Goal: Use online tool/utility: Use online tool/utility

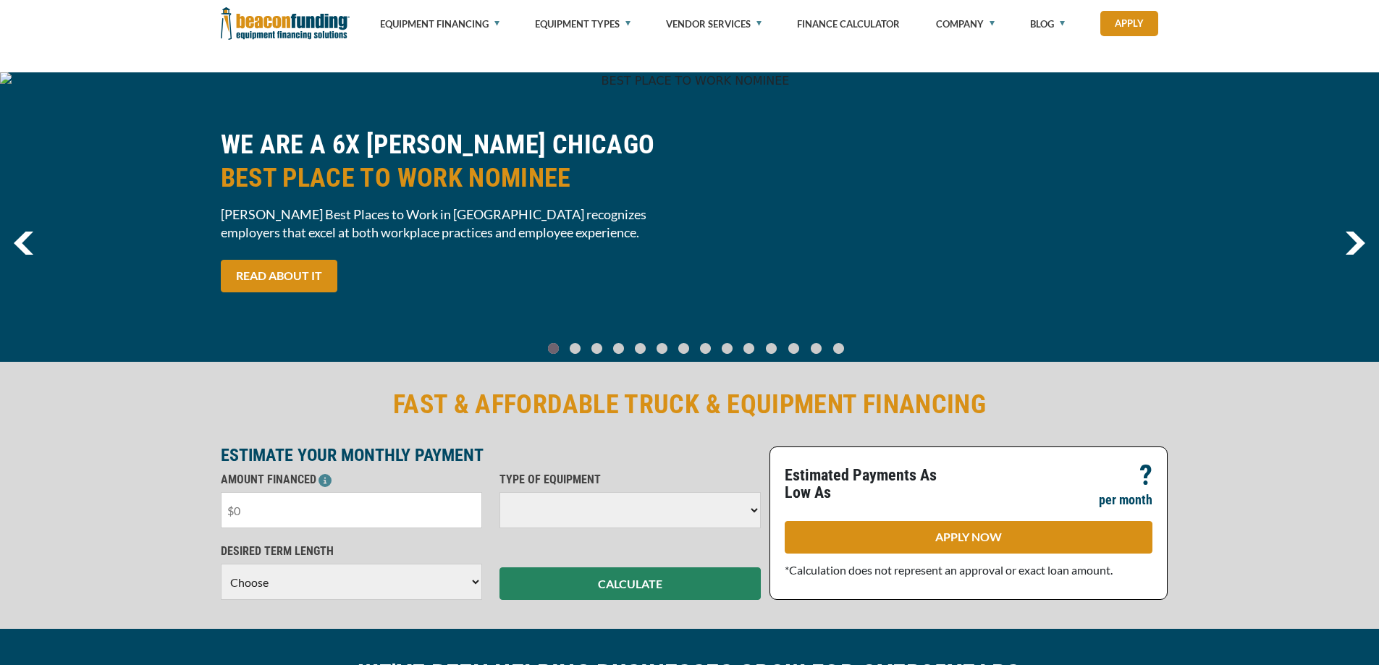
scroll to position [217, 0]
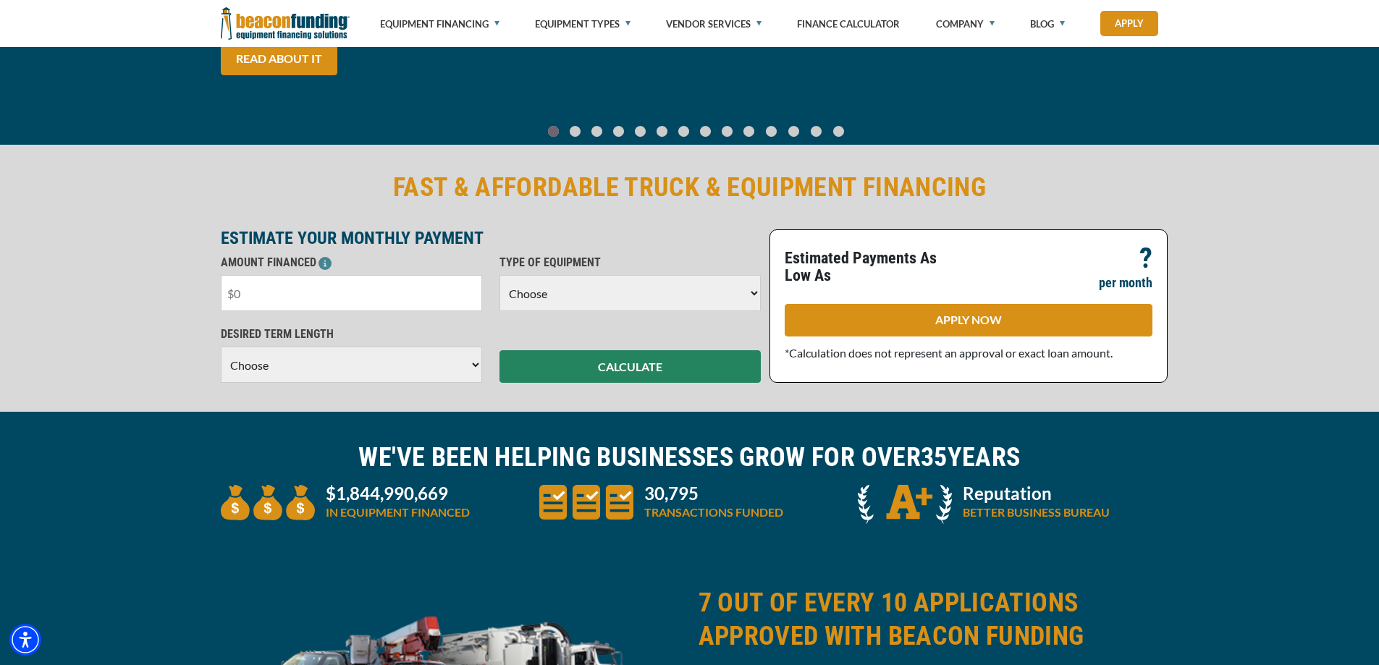
click at [257, 278] on input "text" at bounding box center [351, 293] width 261 height 36
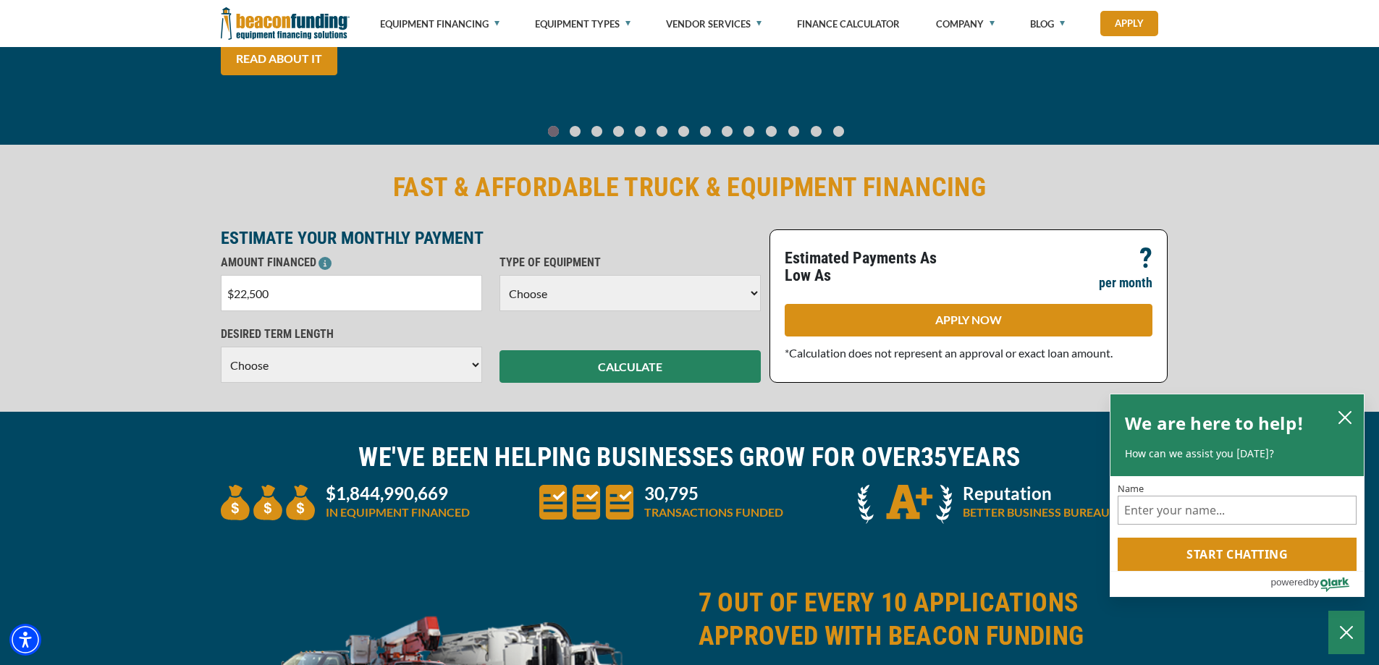
type input "$225,000"
click at [598, 290] on select "Choose Backhoe Boom/Bucket Truck Chipper Commercial Mower Crane DTG/DTF Printin…" at bounding box center [629, 293] width 261 height 36
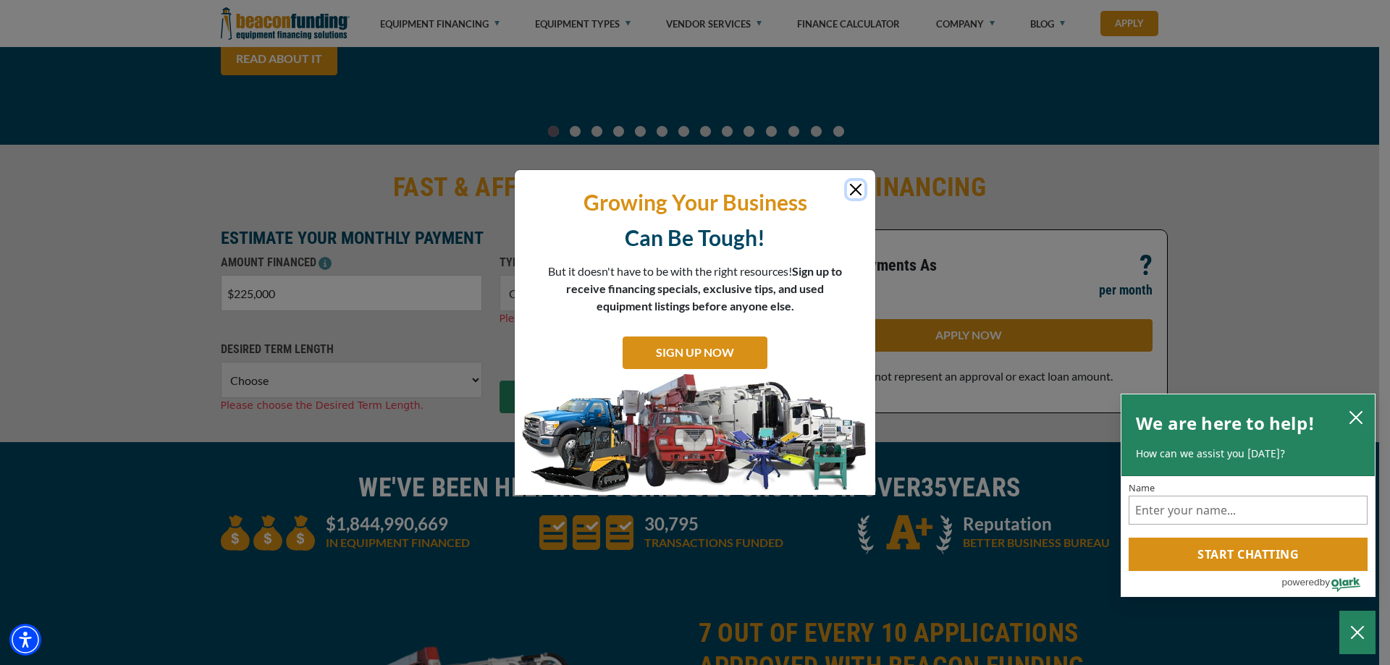
click at [856, 186] on button "Close" at bounding box center [855, 189] width 17 height 17
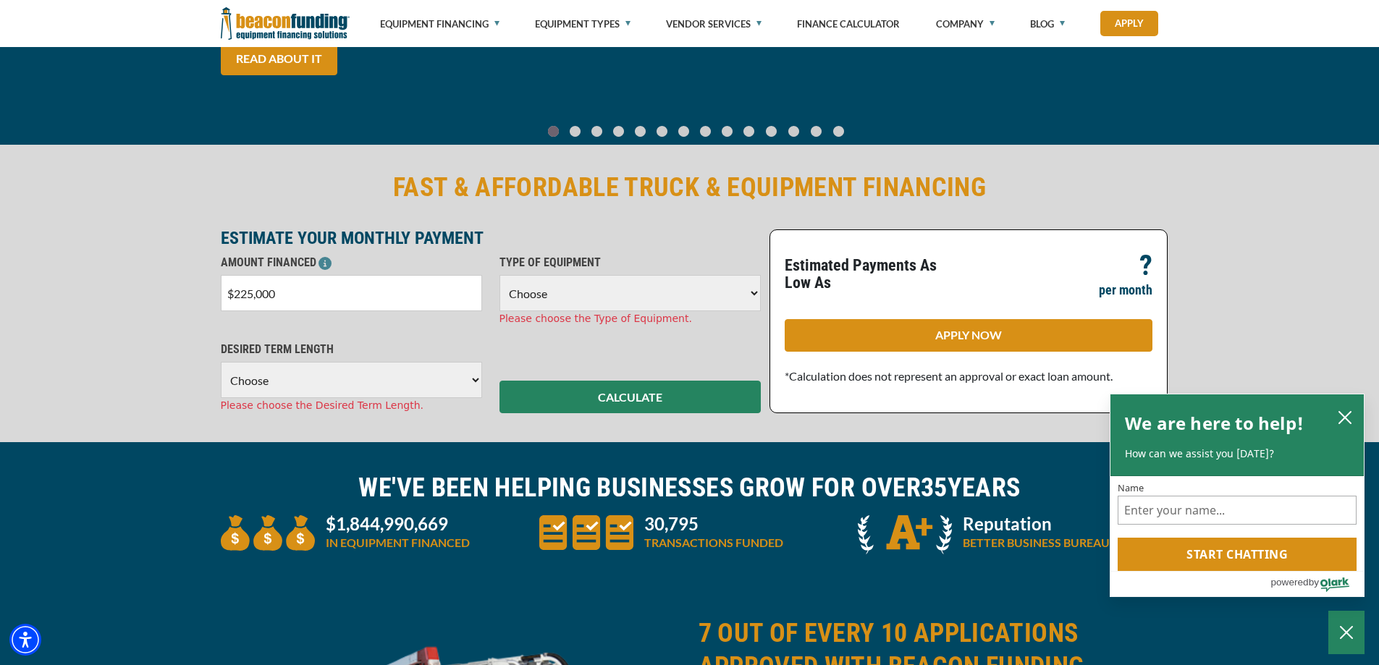
click at [645, 301] on select "Choose Backhoe Boom/Bucket Truck Chipper Commercial Mower Crane DTG/DTF Printin…" at bounding box center [629, 293] width 261 height 36
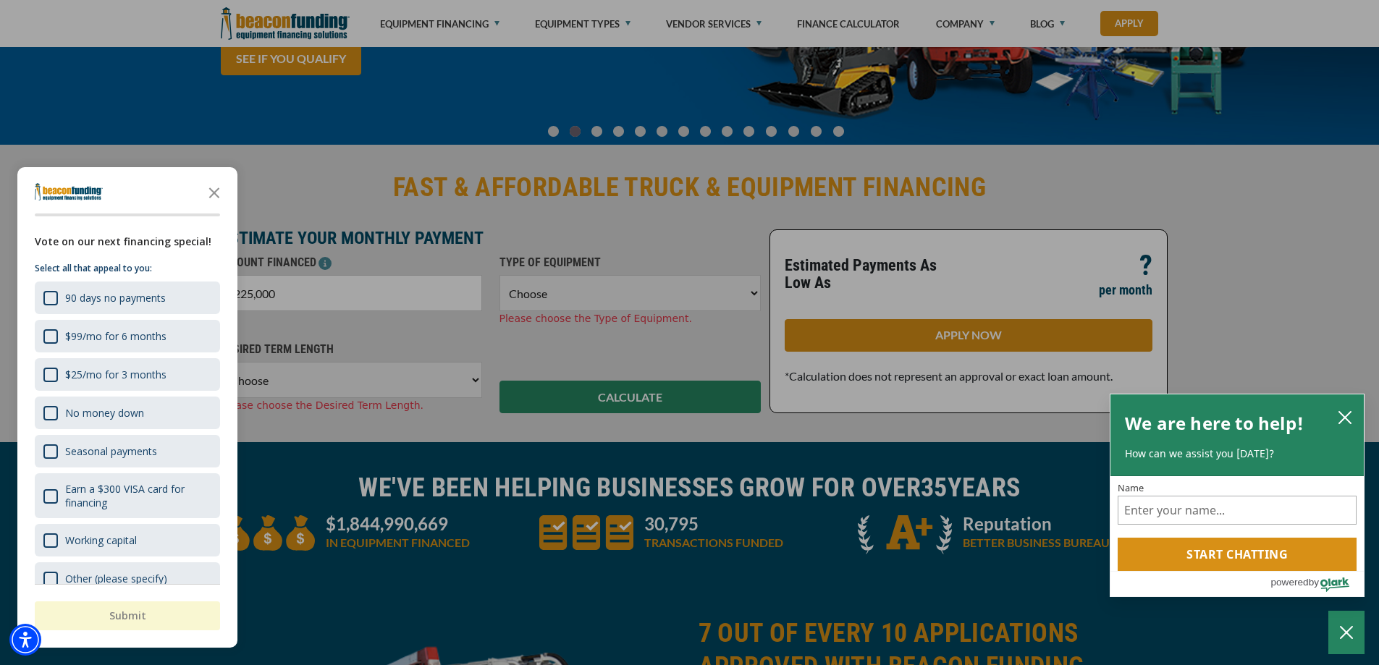
select select "2"
click at [499, 275] on select "Choose Backhoe Boom/Bucket Truck Chipper Commercial Mower Crane DTG/DTF Printin…" at bounding box center [629, 293] width 261 height 36
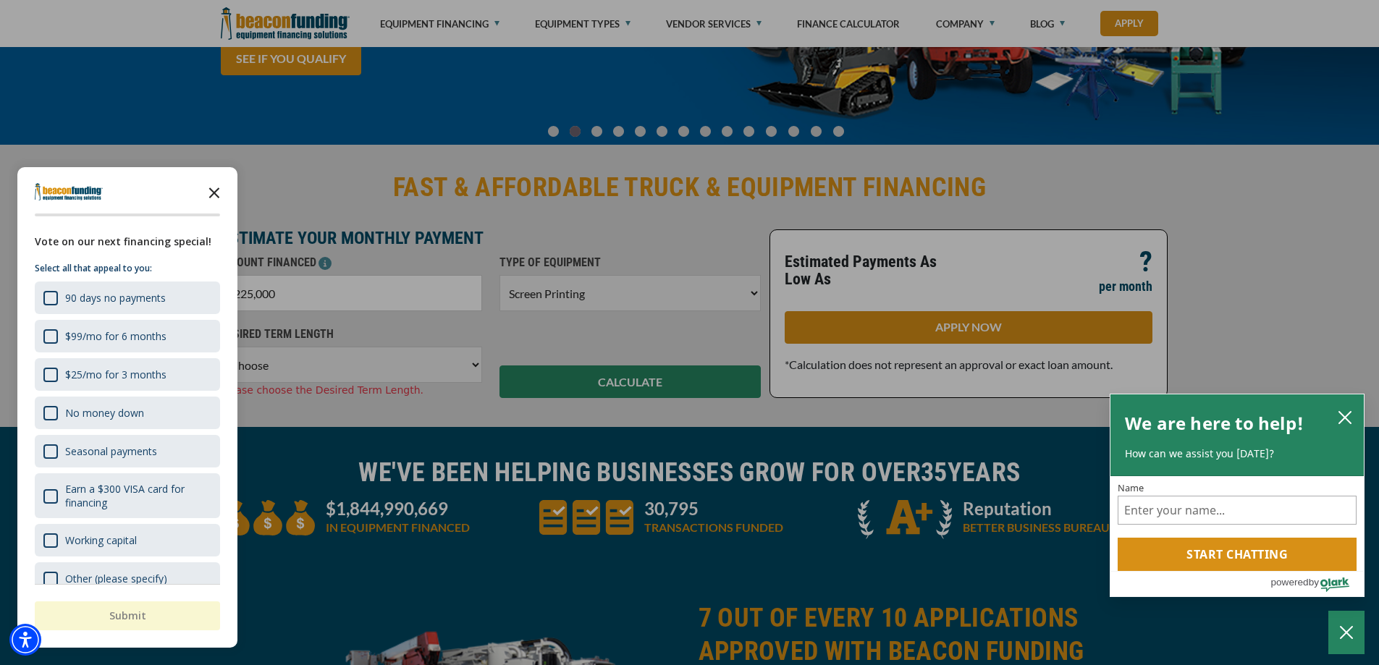
click at [209, 193] on icon "Close the survey" at bounding box center [214, 191] width 29 height 29
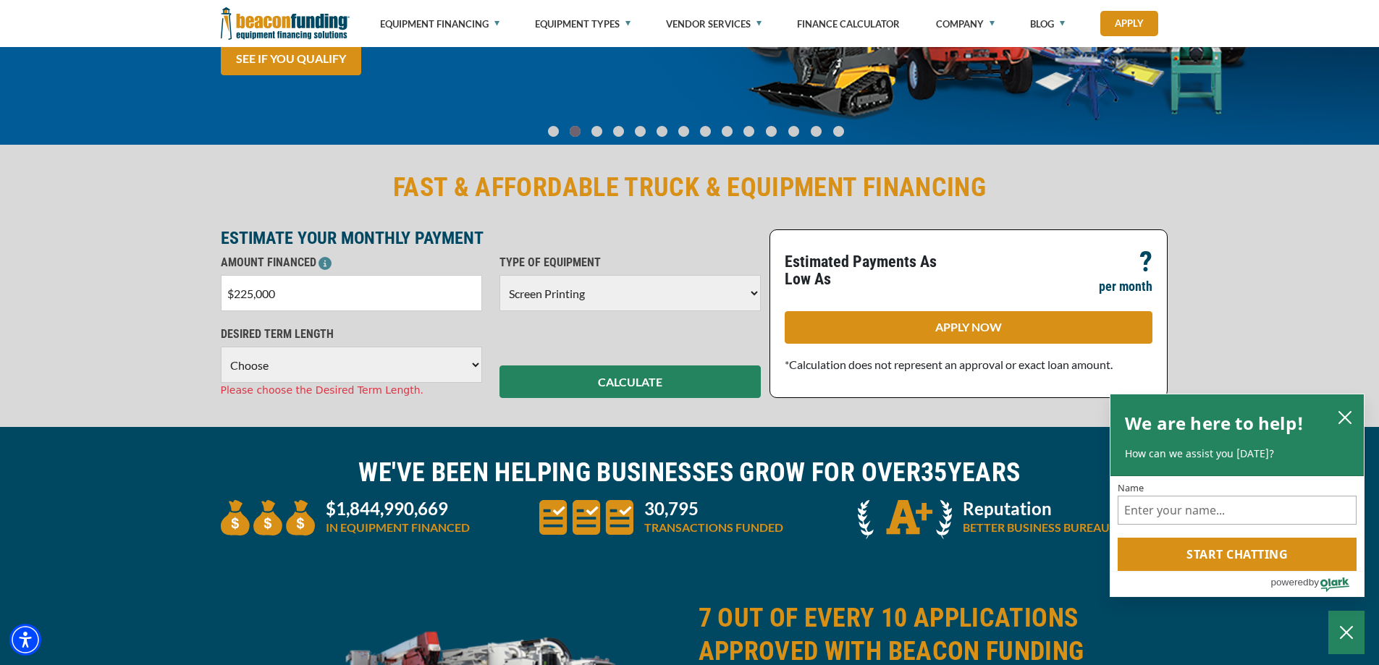
click at [270, 358] on select "Choose 36 Months 48 Months 60 Months 72 Months 84 Months" at bounding box center [351, 365] width 261 height 36
click at [221, 347] on select "Choose 36 Months 48 Months 60 Months 72 Months 84 Months" at bounding box center [351, 365] width 261 height 36
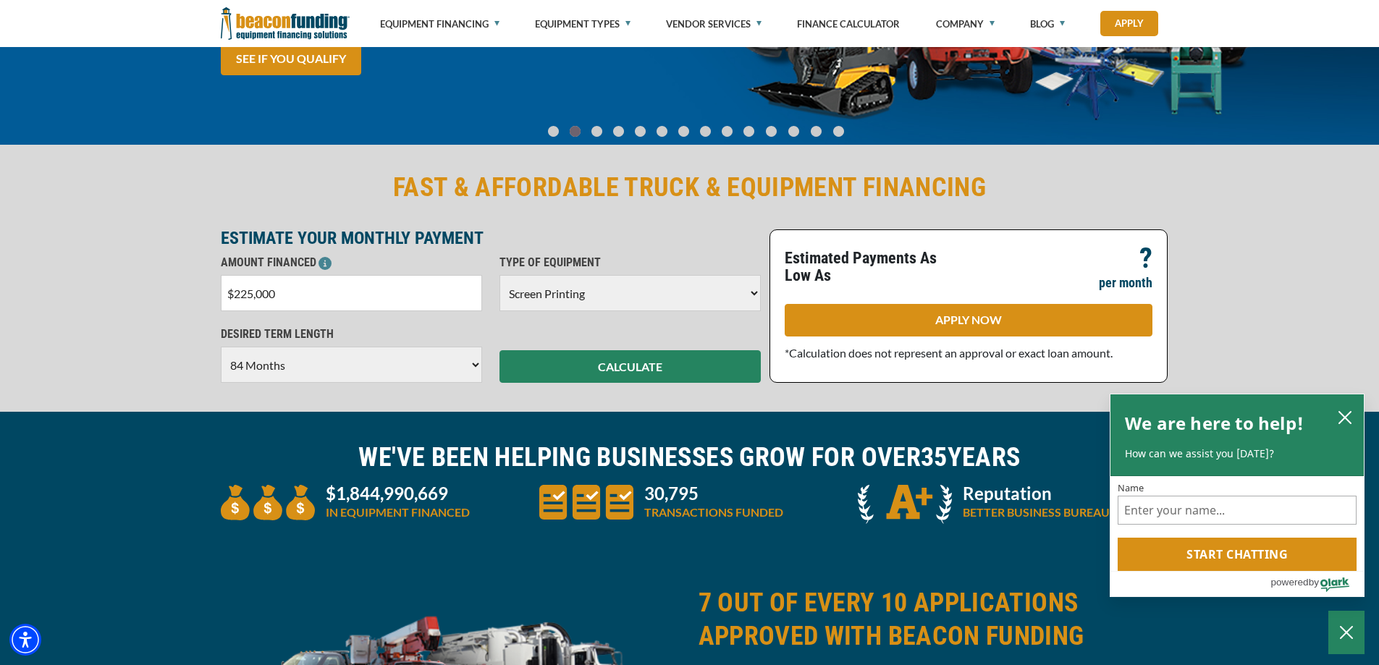
click at [1170, 282] on div "FAST & AFFORDABLE TRUCK & EQUIPMENT FINANCING ESTIMATE YOUR MONTHLY PAYMENT AMO…" at bounding box center [689, 277] width 1379 height 270
click at [583, 360] on button "CALCULATE" at bounding box center [629, 366] width 261 height 33
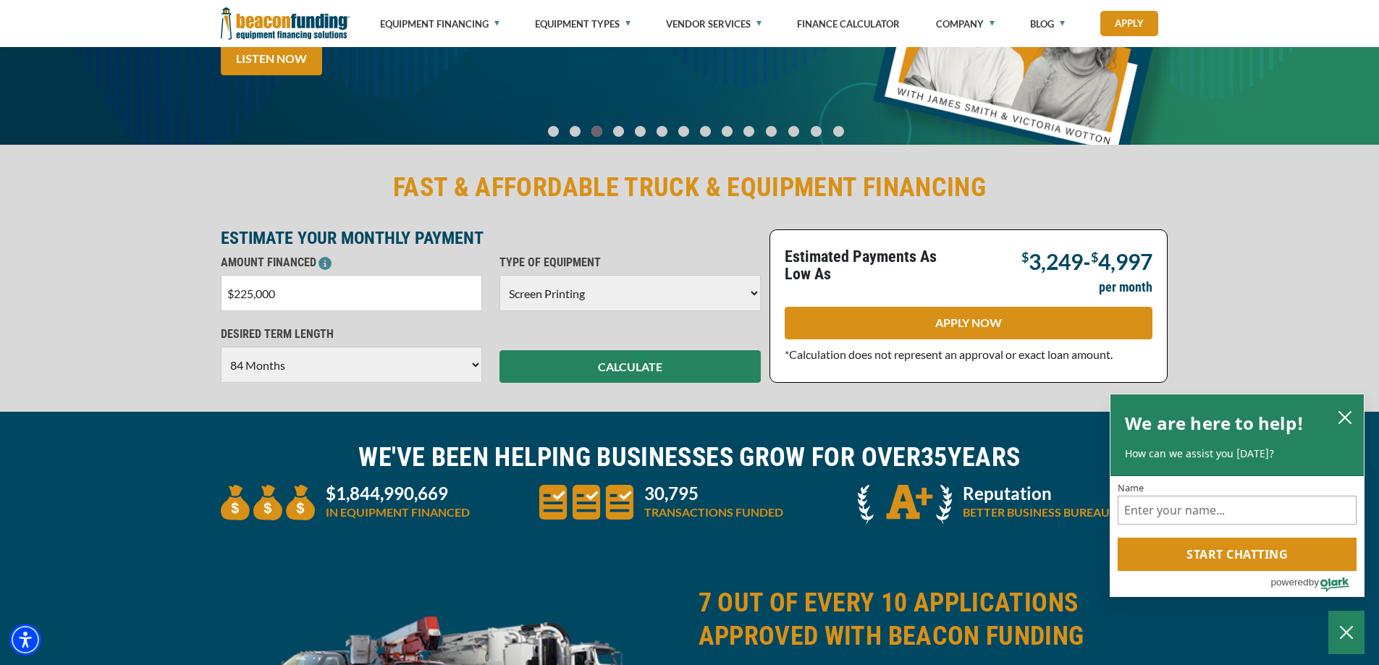
click at [374, 375] on select "Choose 36 Months 48 Months 60 Months 72 Months 84 Months" at bounding box center [351, 365] width 261 height 36
select select "60"
click at [221, 347] on select "Choose 36 Months 48 Months 60 Months 72 Months 84 Months" at bounding box center [351, 365] width 261 height 36
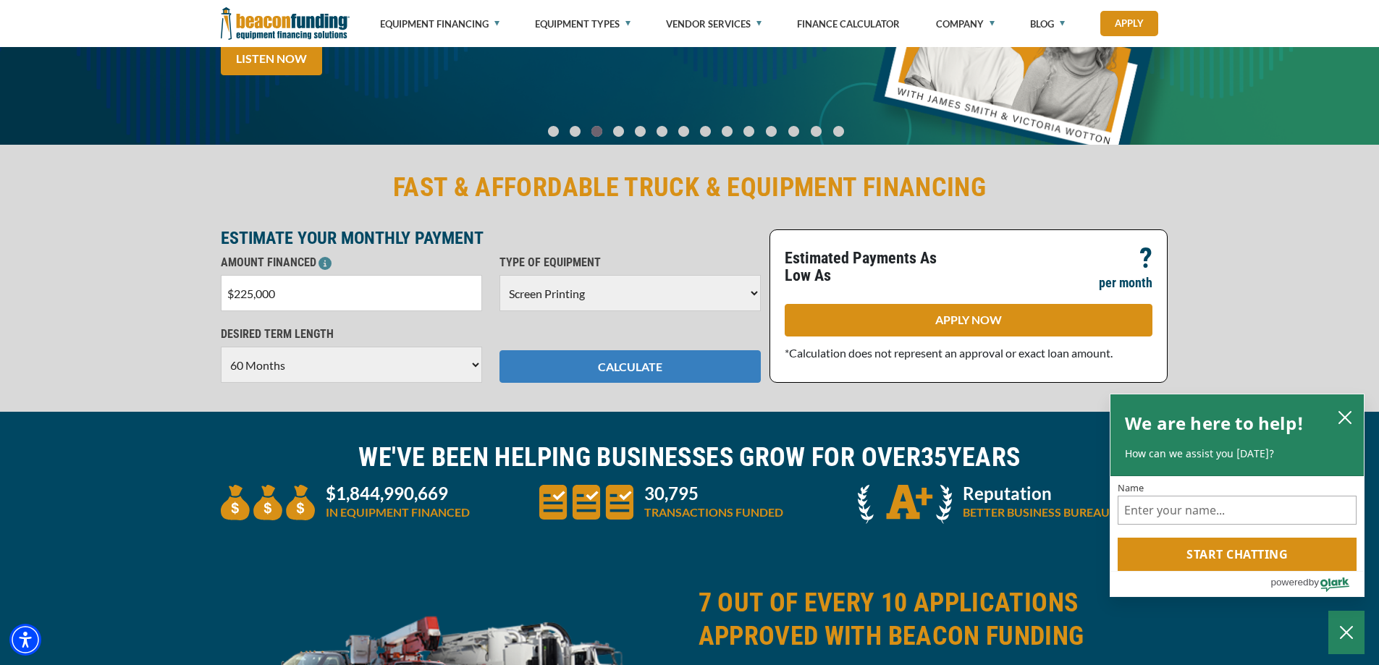
click at [696, 371] on button "CALCULATE" at bounding box center [629, 366] width 261 height 33
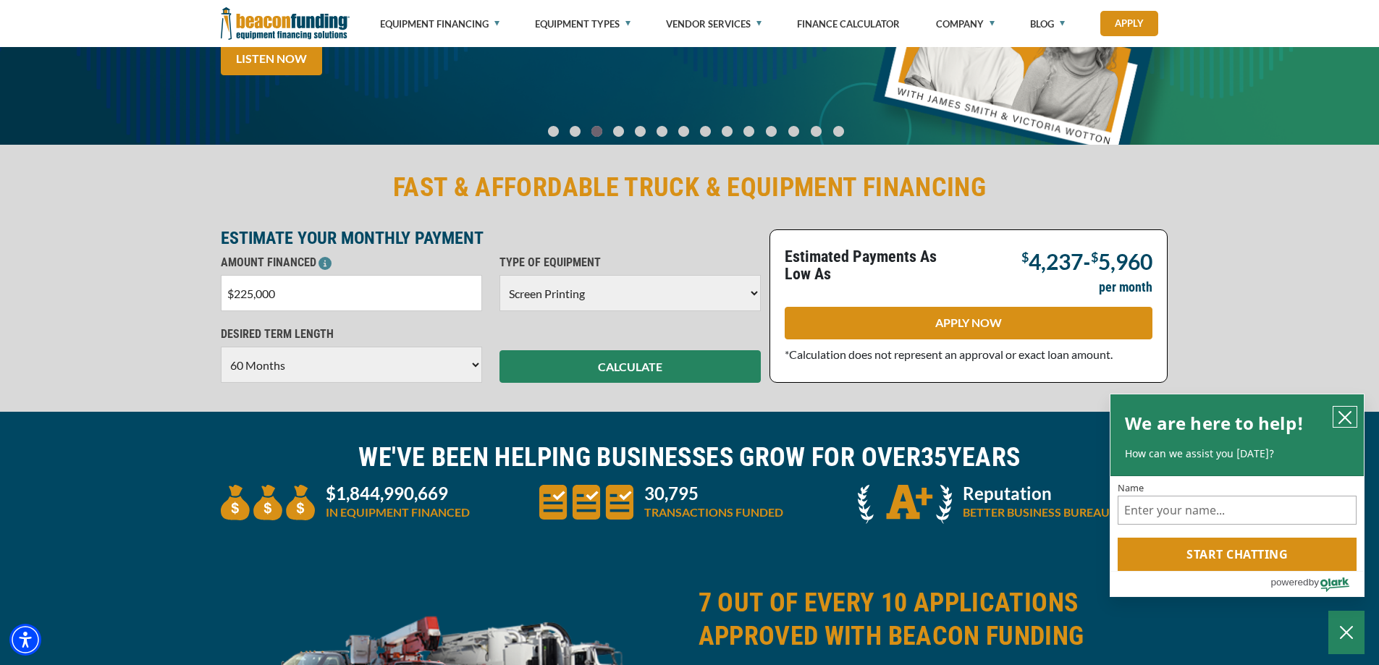
click at [1345, 413] on icon "close chatbox" at bounding box center [1345, 417] width 14 height 14
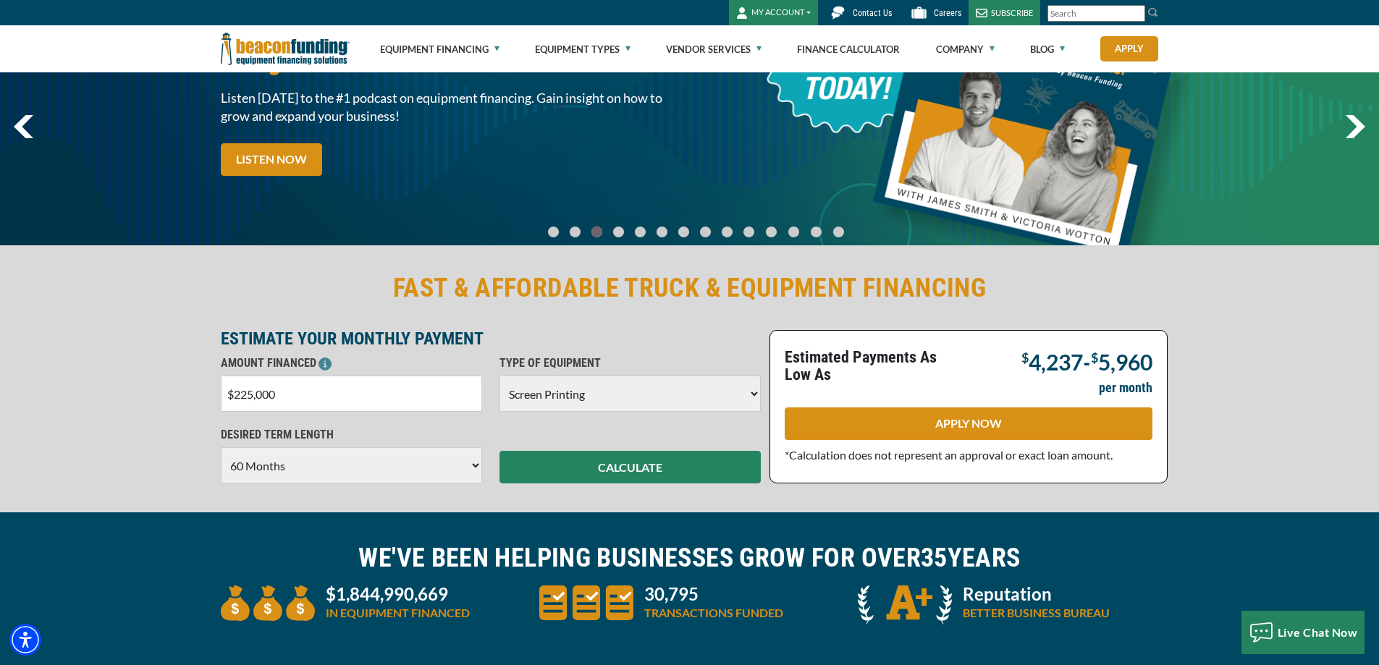
scroll to position [0, 0]
